Goal: Check status: Check status

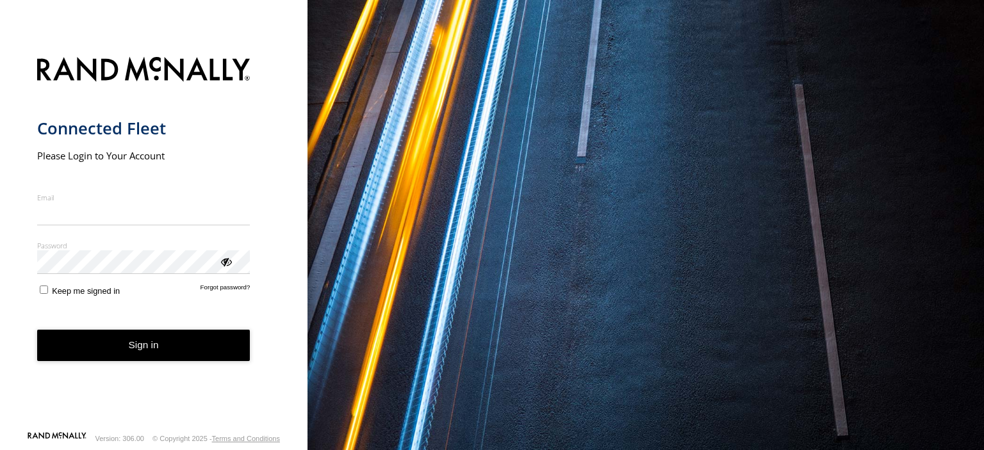
type input "**********"
click at [152, 351] on button "Sign in" at bounding box center [143, 345] width 213 height 31
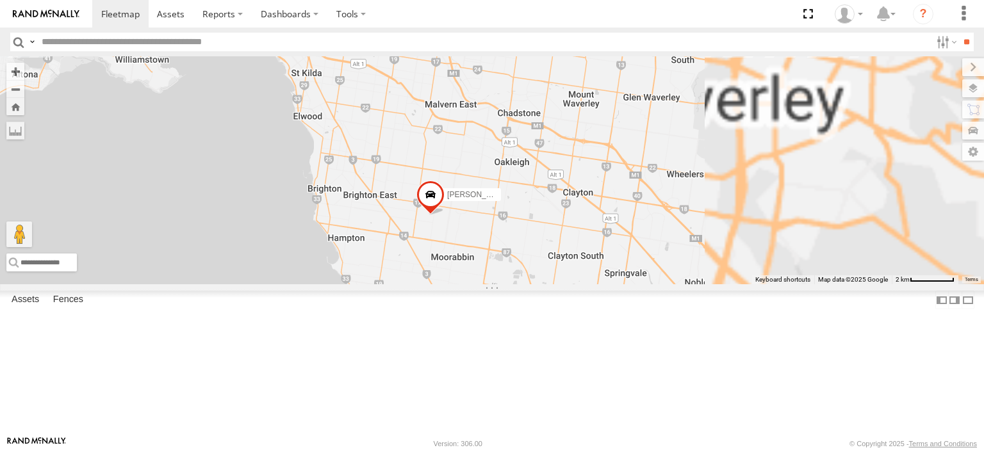
drag, startPoint x: 729, startPoint y: 350, endPoint x: 560, endPoint y: 125, distance: 281.7
click at [560, 125] on div "[PERSON_NAME] FRR Westside UD [PERSON_NAME] Isuzu FRR [PERSON_NAME]" at bounding box center [492, 170] width 984 height 228
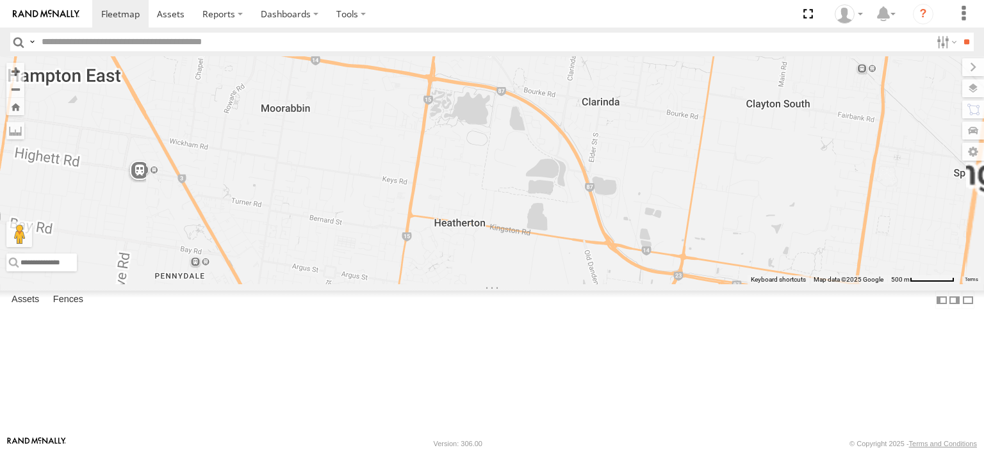
drag, startPoint x: 494, startPoint y: 165, endPoint x: 610, endPoint y: 291, distance: 171.7
click at [610, 284] on div "[PERSON_NAME] FRR Westside UD [PERSON_NAME] Isuzu FRR [PERSON_NAME]" at bounding box center [492, 170] width 984 height 228
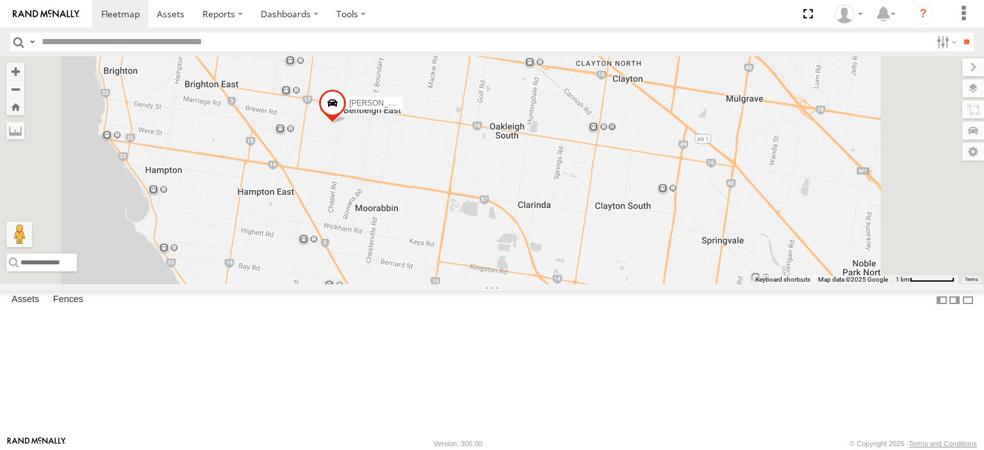
drag, startPoint x: 480, startPoint y: 174, endPoint x: 492, endPoint y: 215, distance: 42.6
click at [492, 215] on div "[PERSON_NAME] FRR Westside UD [PERSON_NAME] Isuzu FRR [PERSON_NAME]" at bounding box center [492, 170] width 984 height 228
click at [346, 124] on span at bounding box center [332, 106] width 28 height 35
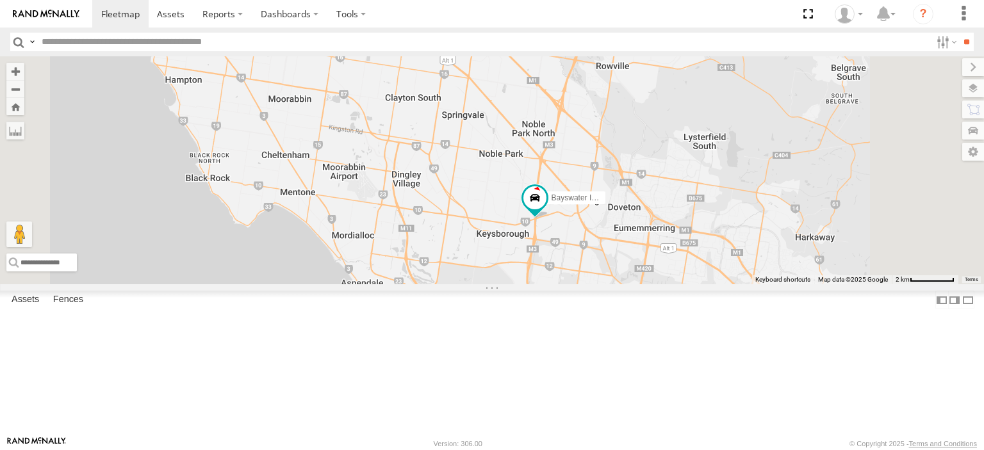
drag, startPoint x: 646, startPoint y: 272, endPoint x: 546, endPoint y: 202, distance: 122.8
click at [546, 202] on div "Bendigo Isuzu FRR Westside UD Nick Astra Bayswater Isuzu FRR [PERSON_NAME] BMW …" at bounding box center [492, 170] width 984 height 228
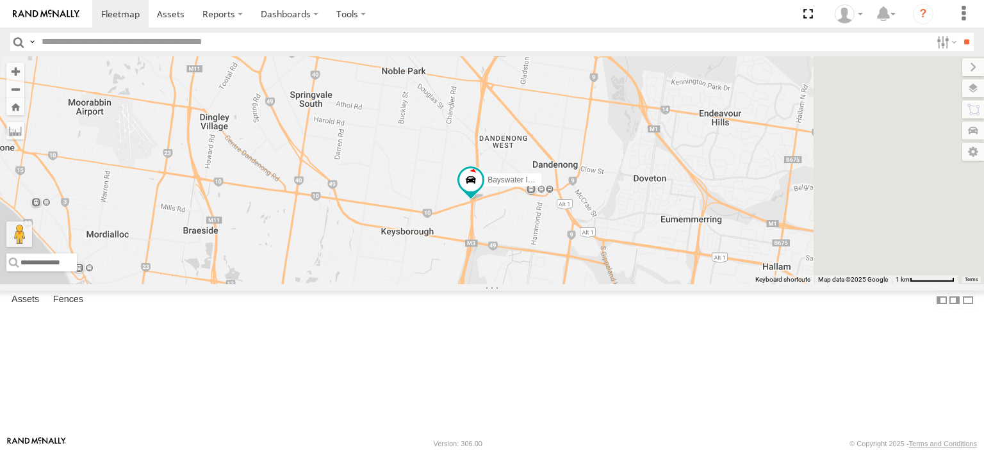
drag, startPoint x: 689, startPoint y: 257, endPoint x: 564, endPoint y: 171, distance: 151.9
click at [564, 171] on div "Bendigo Isuzu FRR Westside UD Nick Astra Bayswater Isuzu FRR [PERSON_NAME] BMW …" at bounding box center [492, 170] width 984 height 228
